Goal: Information Seeking & Learning: Learn about a topic

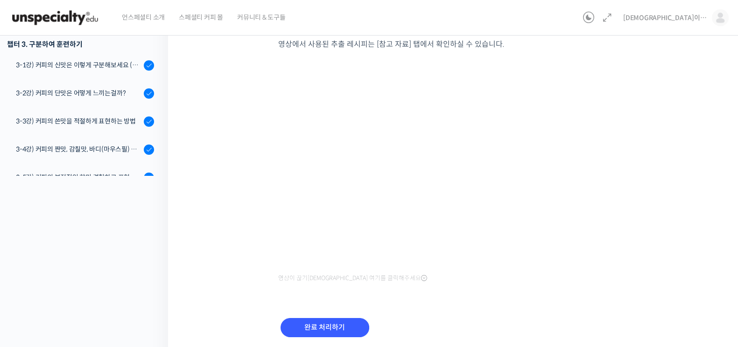
scroll to position [196, 0]
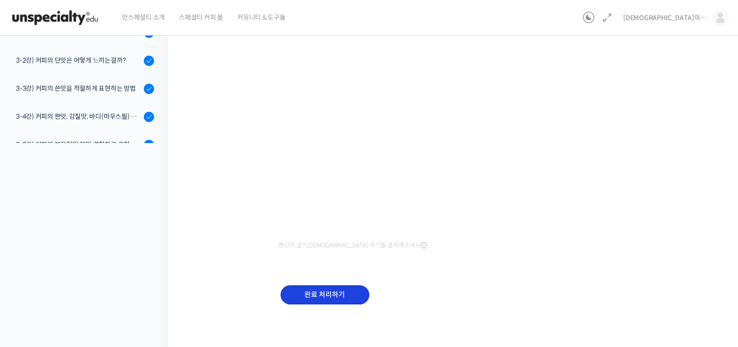
click at [332, 292] on input "완료 처리하기" at bounding box center [325, 294] width 89 height 19
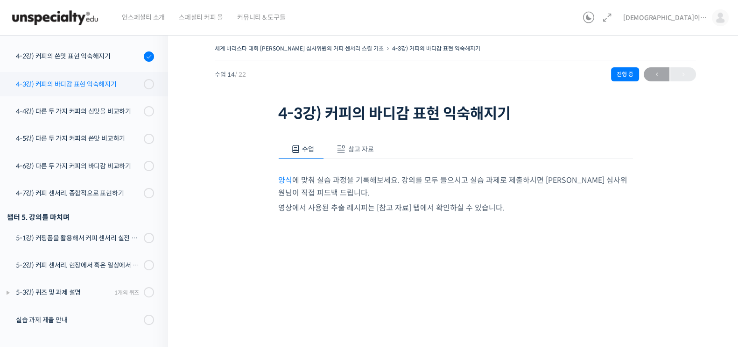
click at [97, 83] on div "4-3강) 커피의 바디감 표현 익숙해지기" at bounding box center [78, 84] width 125 height 10
click at [238, 172] on div "세계 바리스타 대회 윤선희 심사위원의 커피 센서리 스킬 기초 4-3강) 커피의 바디감 표현 익숙해지기 진행 …" at bounding box center [456, 283] width 482 height 483
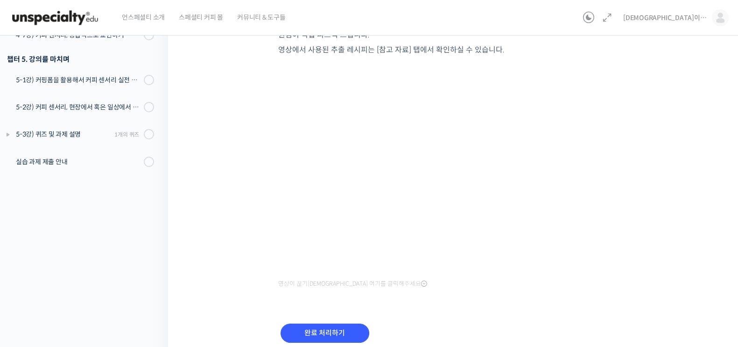
scroll to position [196, 0]
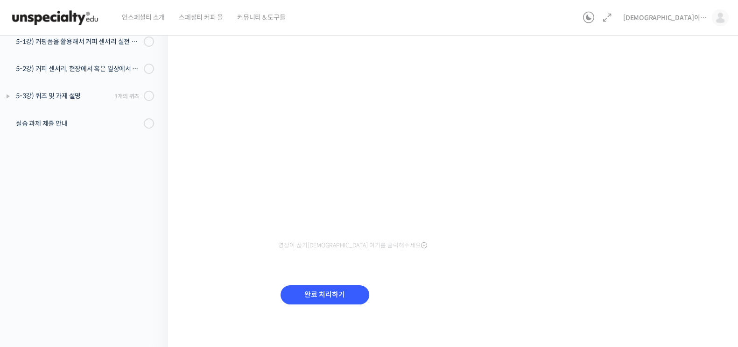
click at [357, 283] on div "완료 처리하기" at bounding box center [324, 302] width 93 height 39
click at [343, 302] on input "완료 처리하기" at bounding box center [325, 294] width 89 height 19
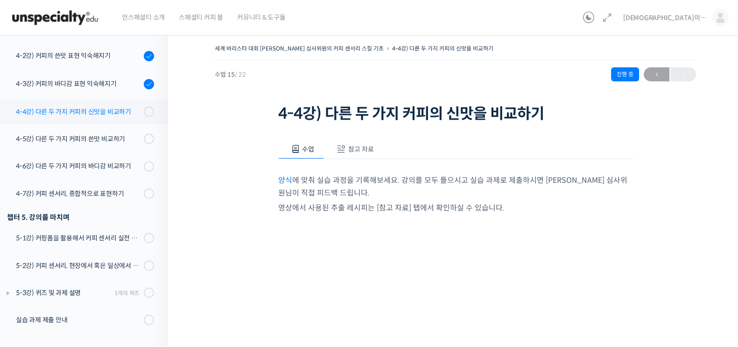
click at [107, 119] on link "4-4강) 다른 두 가지 커피의 신맛을 비교하기" at bounding box center [81, 111] width 173 height 24
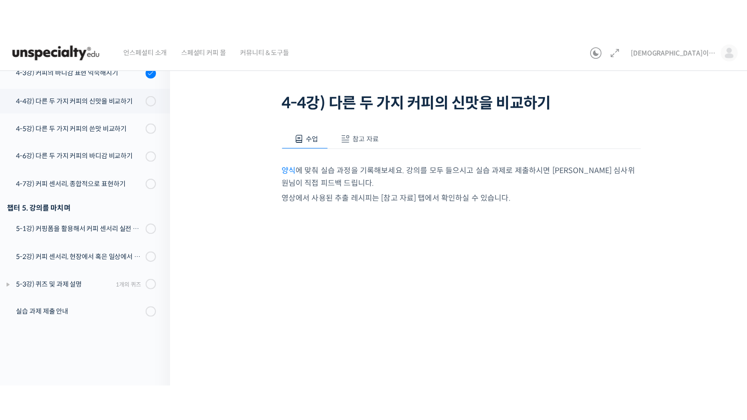
scroll to position [116, 0]
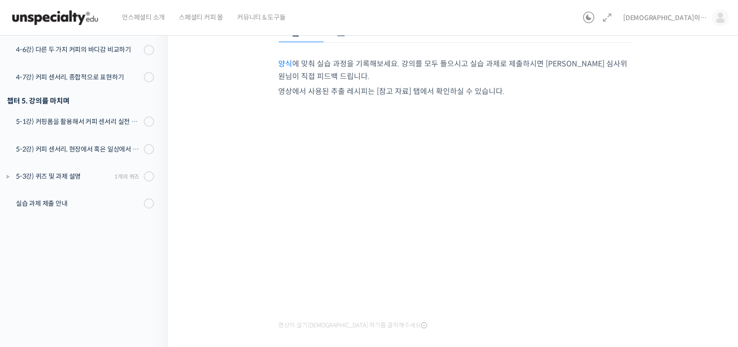
click at [672, 243] on div "세계 바리스타 대회 [PERSON_NAME] 심사위원의 커피 센서리 스킬 기초 4-4강) 다른 두 가지 커피의 신맛…" at bounding box center [456, 167] width 482 height 483
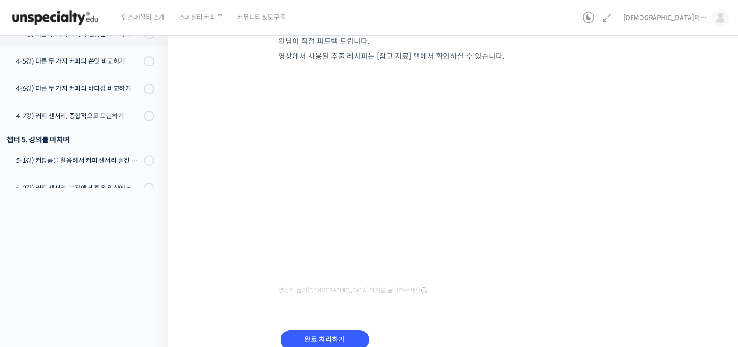
scroll to position [196, 0]
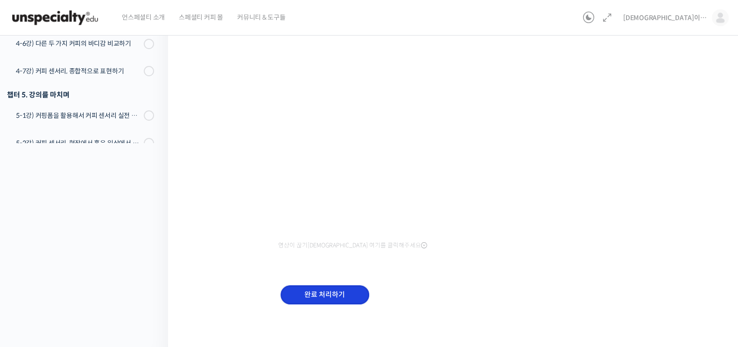
click at [301, 285] on input "완료 처리하기" at bounding box center [325, 294] width 89 height 19
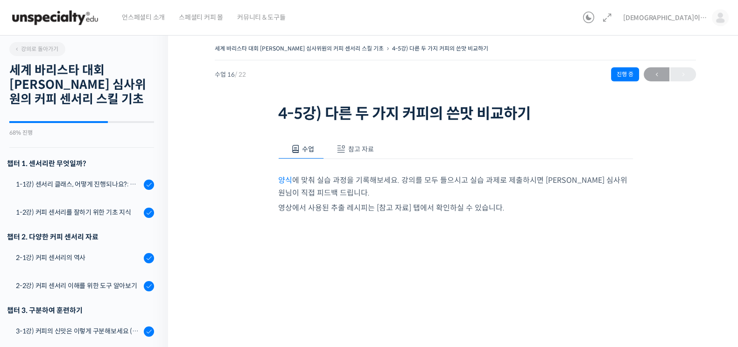
scroll to position [518, 0]
